Goal: Find contact information: Find contact information

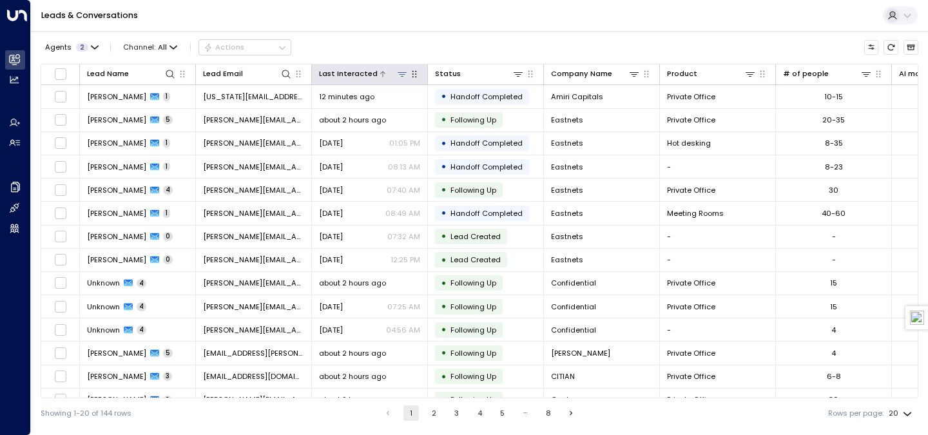
click at [379, 71] on icon at bounding box center [383, 74] width 8 height 8
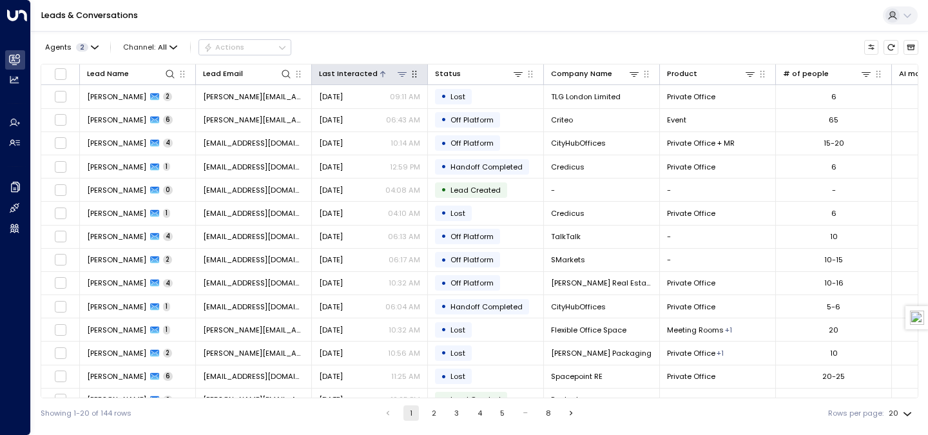
click at [379, 71] on icon at bounding box center [383, 74] width 8 height 8
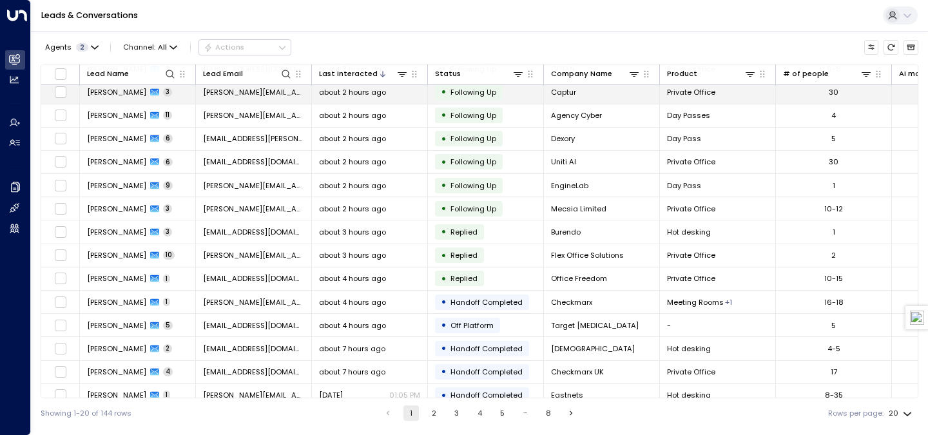
scroll to position [139, 0]
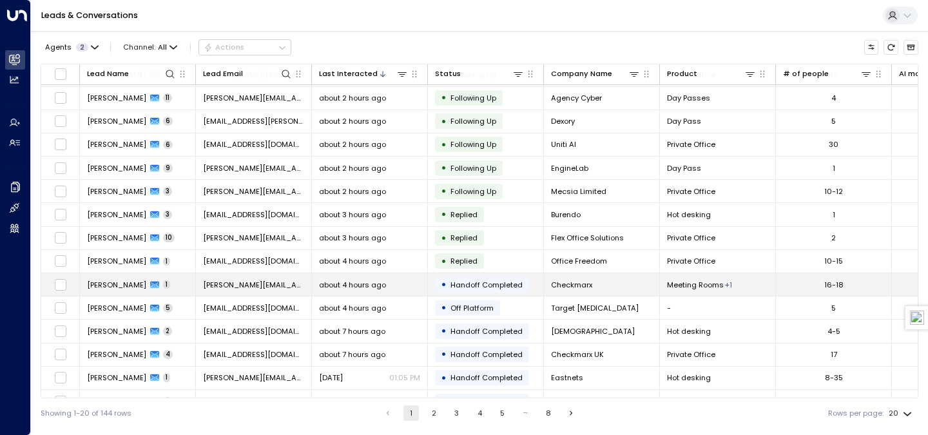
click at [327, 282] on span "about 4 hours ago" at bounding box center [352, 285] width 67 height 10
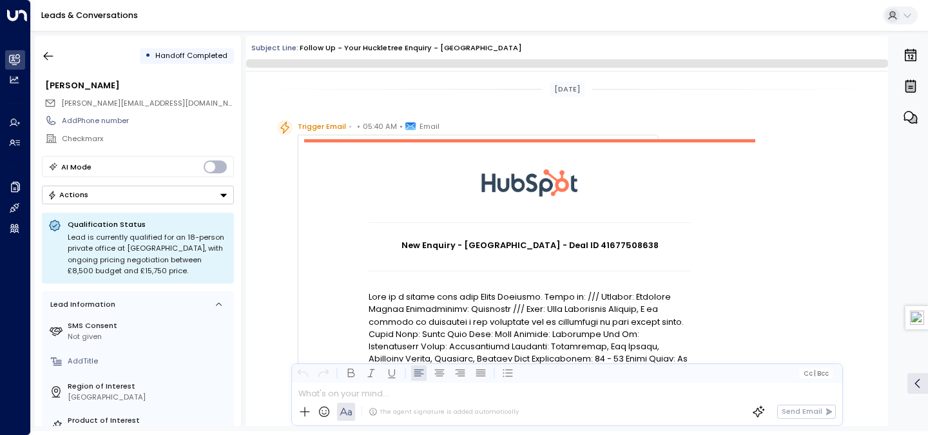
scroll to position [1001, 0]
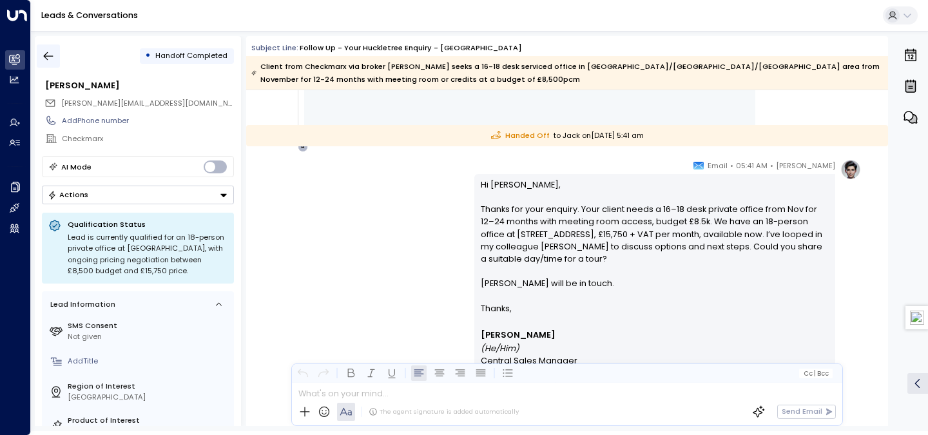
click at [49, 55] on icon "button" at bounding box center [48, 56] width 13 height 13
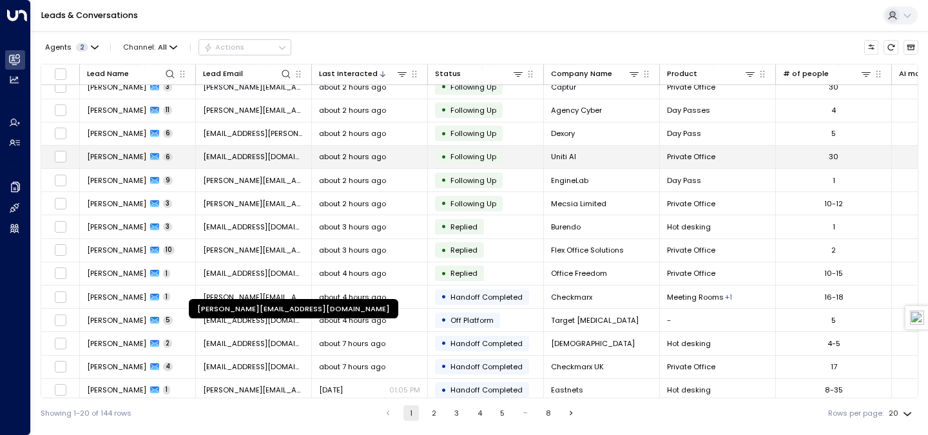
scroll to position [140, 0]
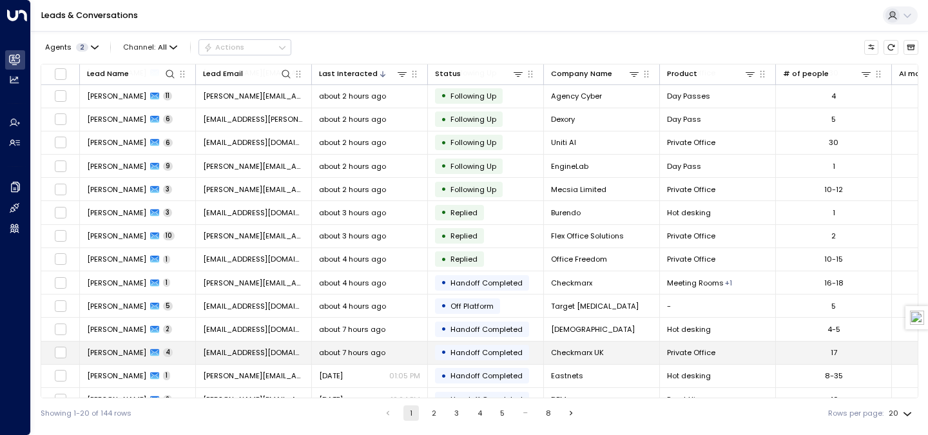
click at [267, 352] on span "[EMAIL_ADDRESS][DOMAIN_NAME]" at bounding box center [253, 352] width 101 height 10
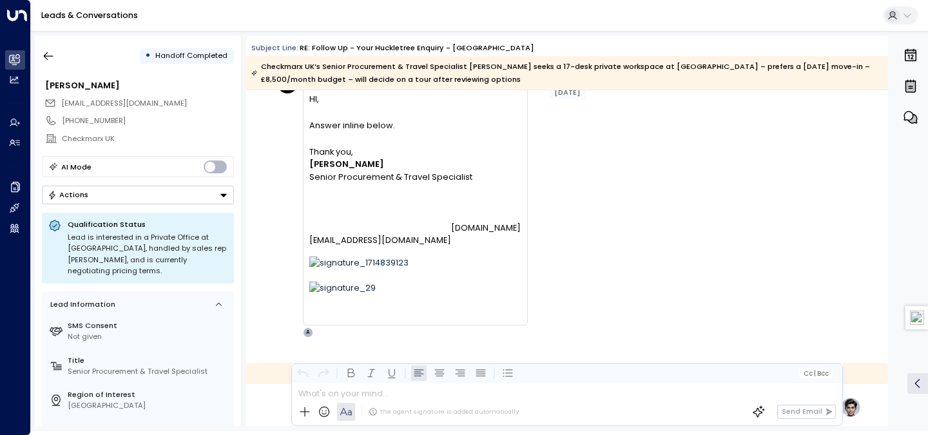
scroll to position [1232, 0]
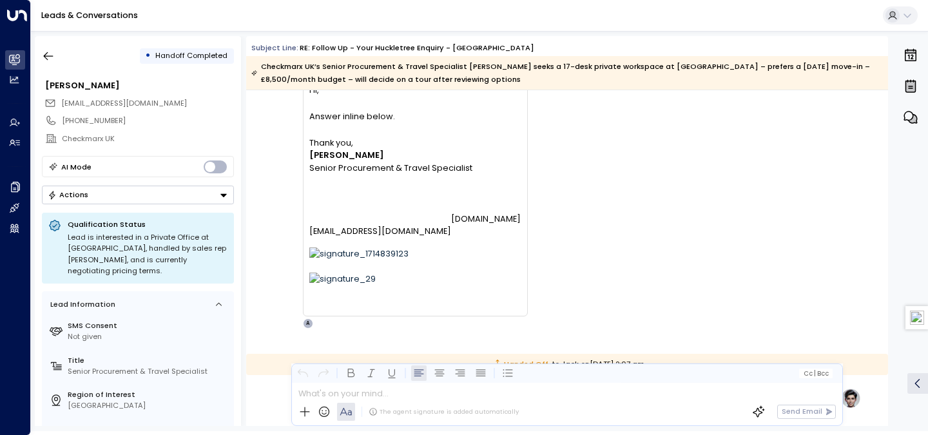
click at [397, 309] on p at bounding box center [414, 304] width 211 height 14
click at [417, 197] on p "[EMAIL_ADDRESS][DOMAIN_NAME] [DOMAIN_NAME]" at bounding box center [414, 213] width 211 height 50
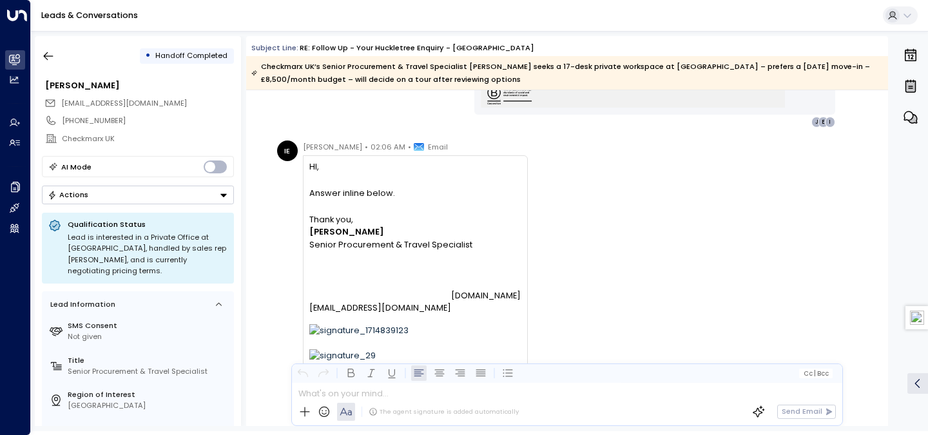
scroll to position [1148, 0]
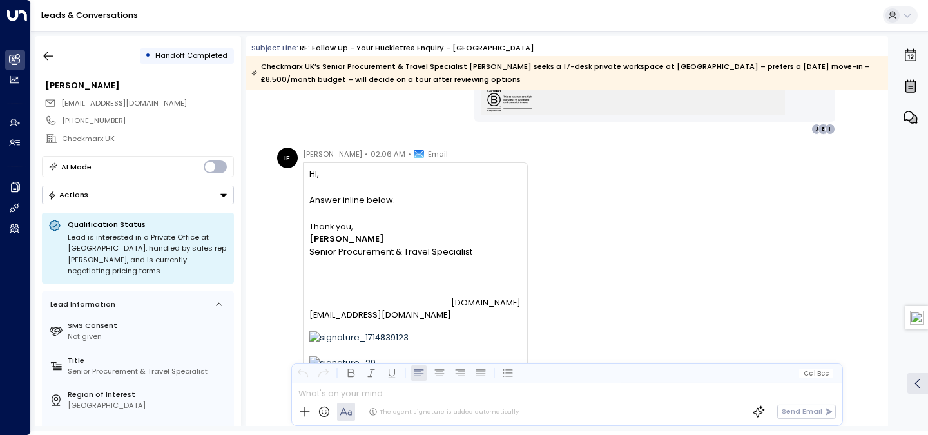
click at [414, 189] on p at bounding box center [414, 187] width 211 height 14
click at [428, 153] on span "Email" at bounding box center [438, 154] width 20 height 13
click at [355, 175] on p "HI," at bounding box center [414, 174] width 211 height 12
click at [445, 238] on p "[PERSON_NAME]" at bounding box center [414, 239] width 211 height 12
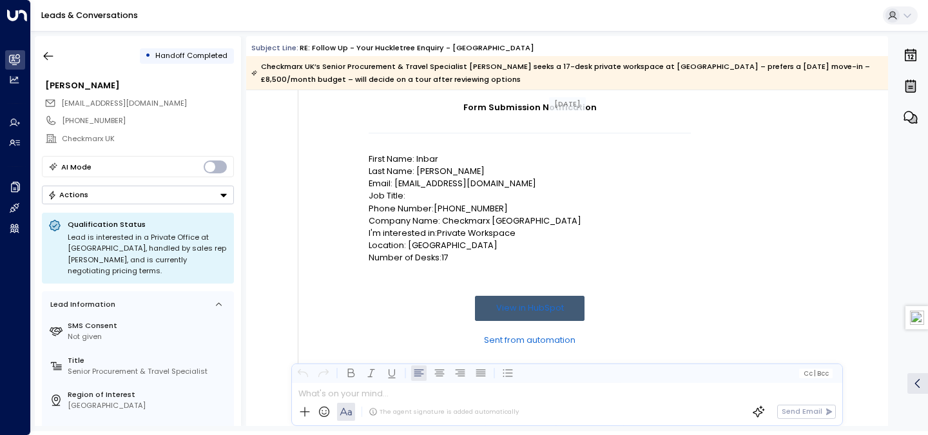
scroll to position [156, 0]
